Goal: Navigation & Orientation: Find specific page/section

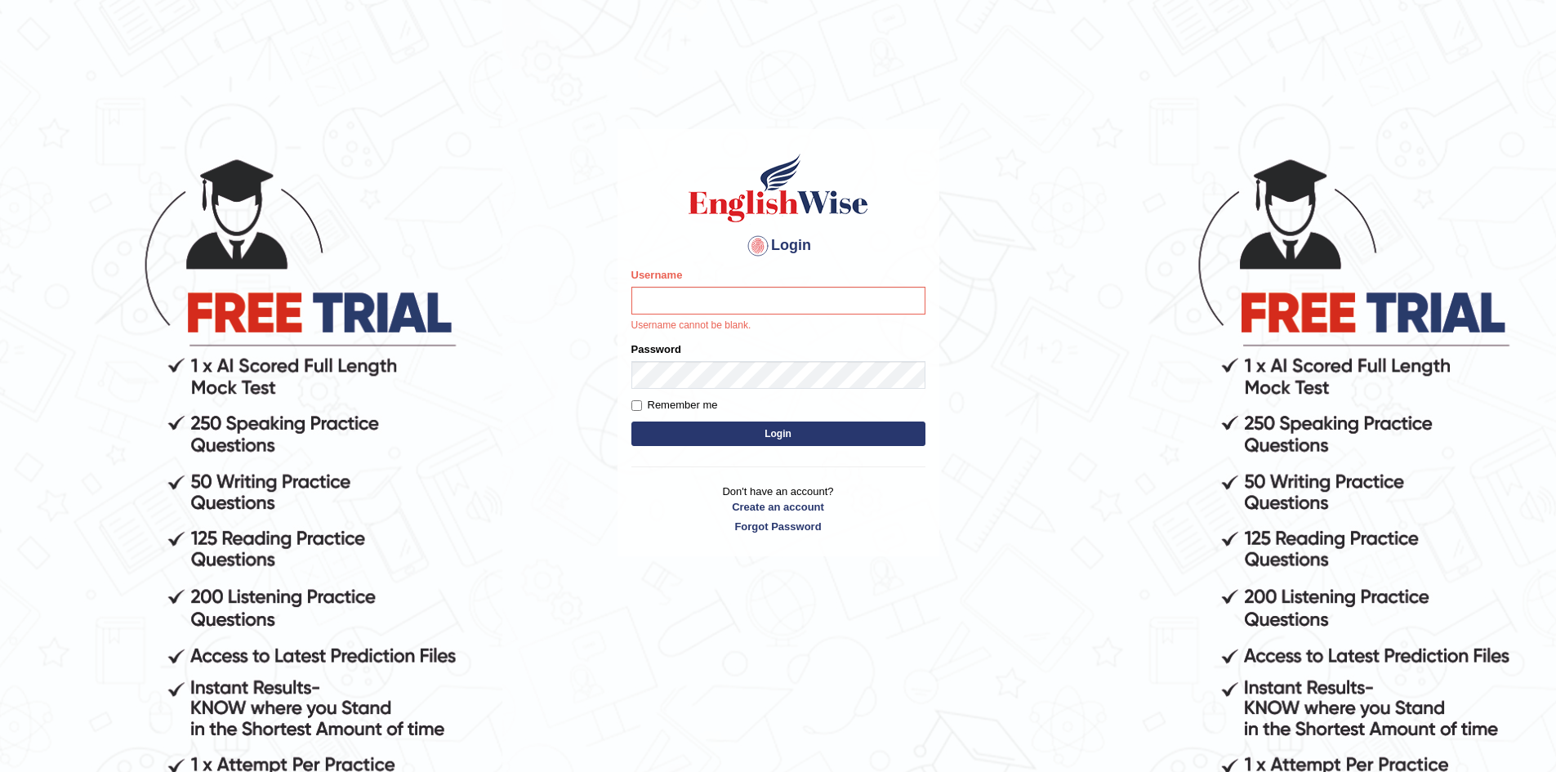
drag, startPoint x: 265, startPoint y: 178, endPoint x: 120, endPoint y: 4, distance: 226.2
click at [261, 169] on body "Login Please fix the following errors: Username Username cannot be blank. Passw…" at bounding box center [778, 464] width 1556 height 772
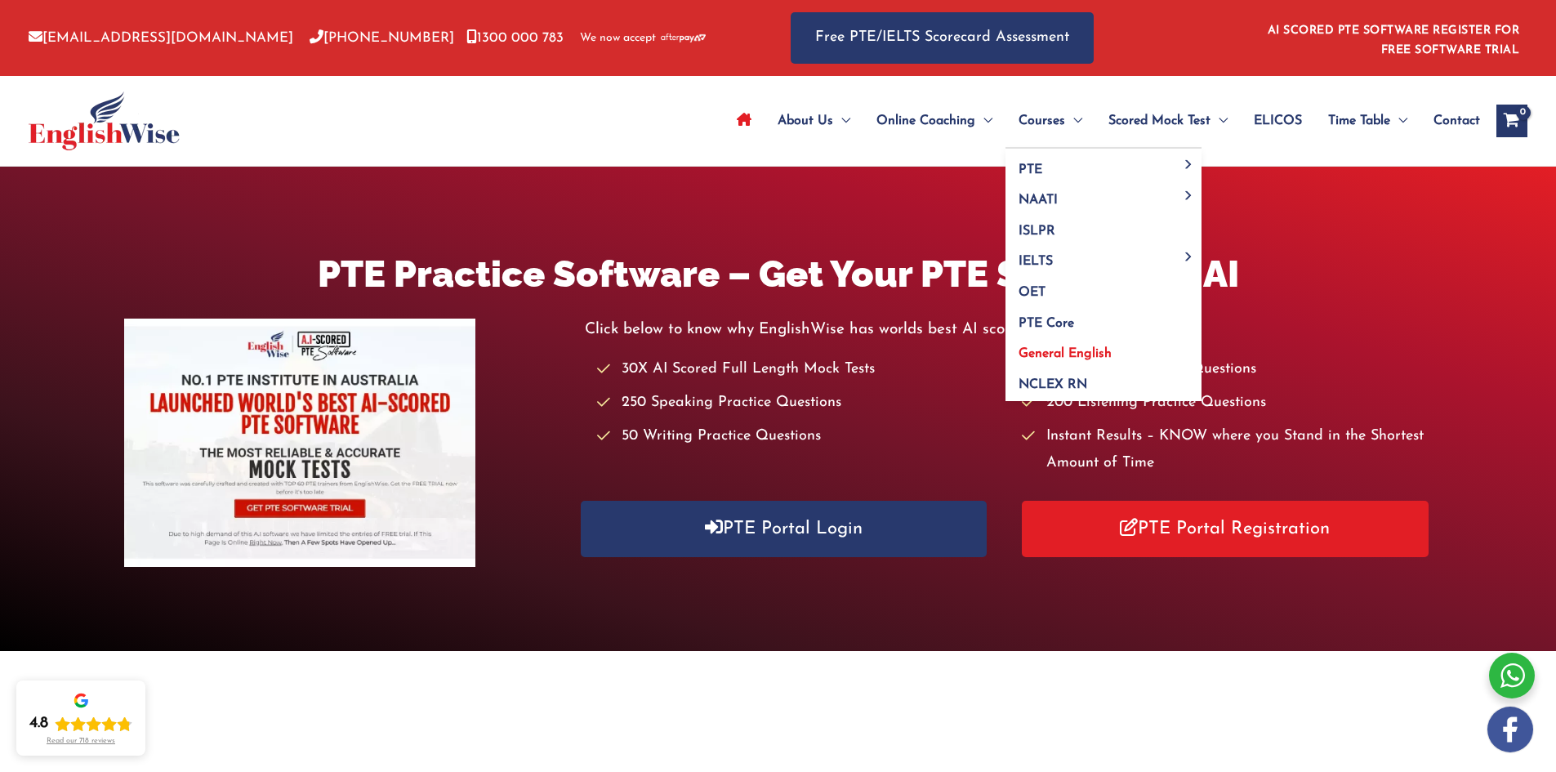
click at [1049, 349] on span "General English" at bounding box center [1064, 353] width 93 height 13
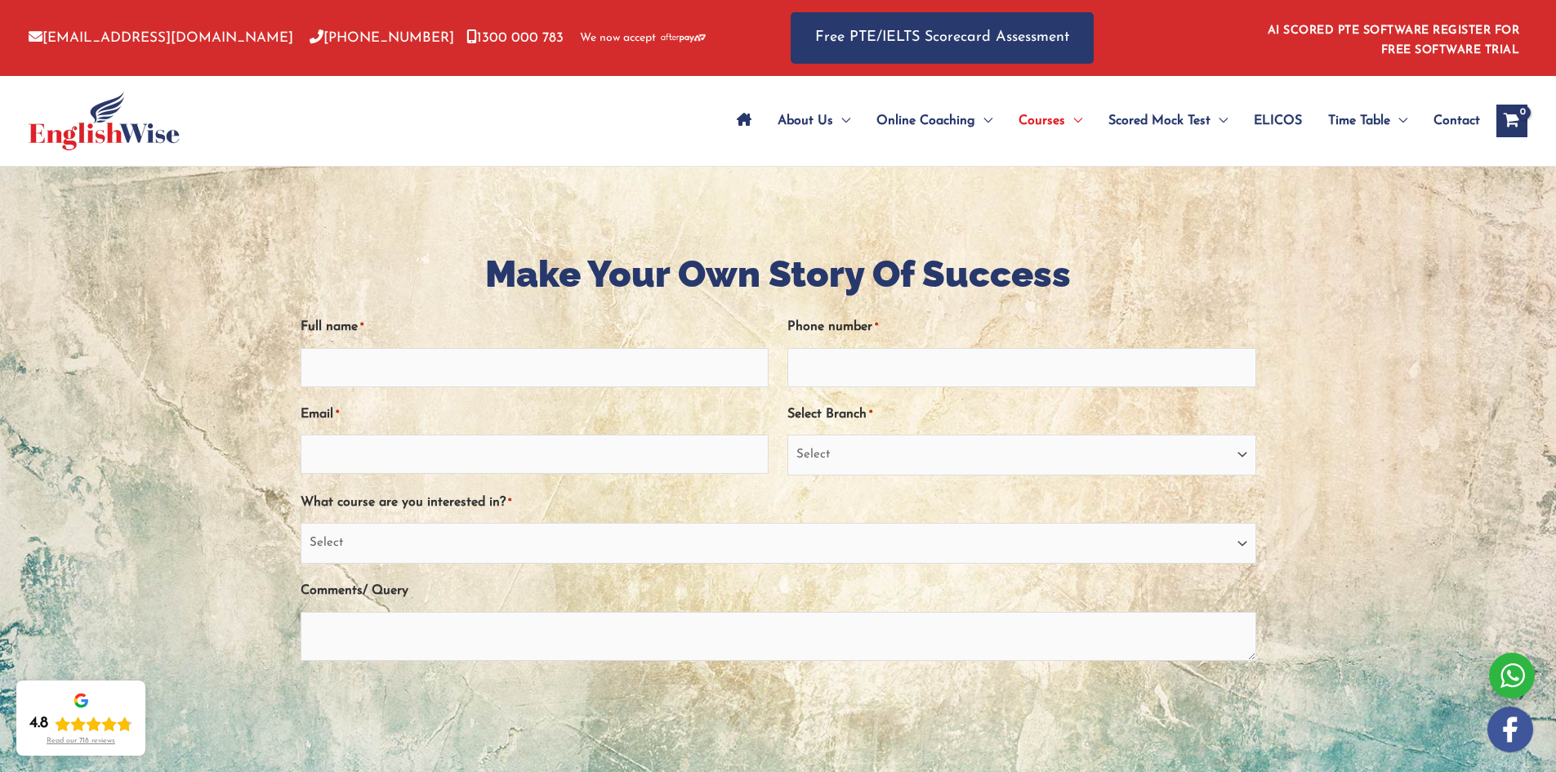
click at [1280, 118] on span "ELICOS" at bounding box center [1278, 120] width 48 height 57
